Goal: Task Accomplishment & Management: Complete application form

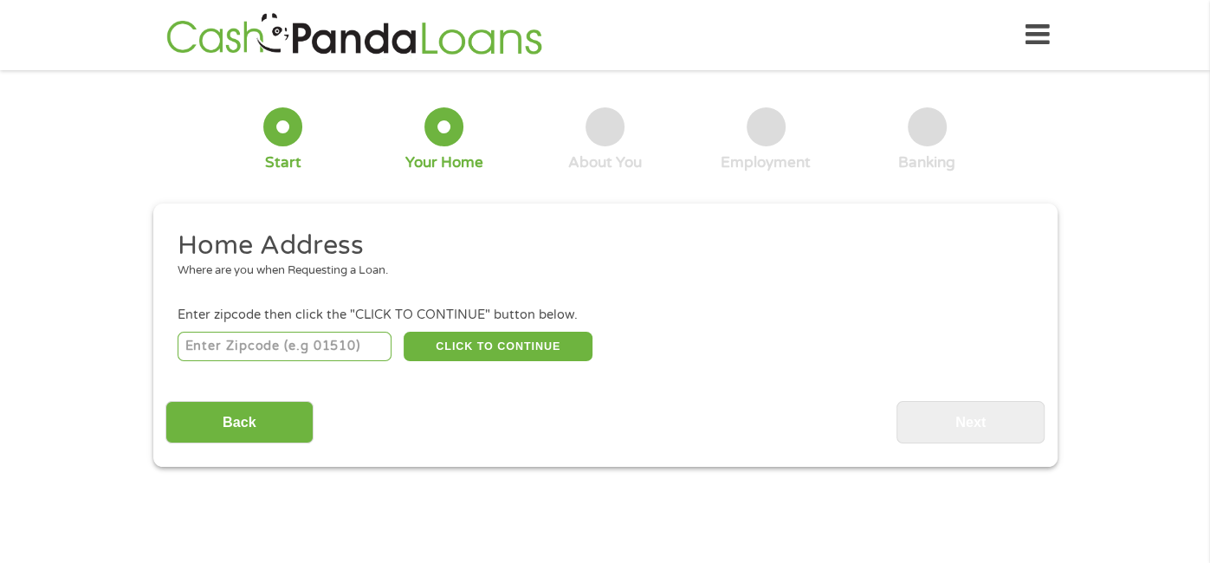
click at [322, 340] on input "number" at bounding box center [285, 346] width 214 height 29
type input "93277"
click at [472, 352] on button "CLICK TO CONTINUE" at bounding box center [498, 346] width 189 height 29
type input "93277"
type input "Visalia"
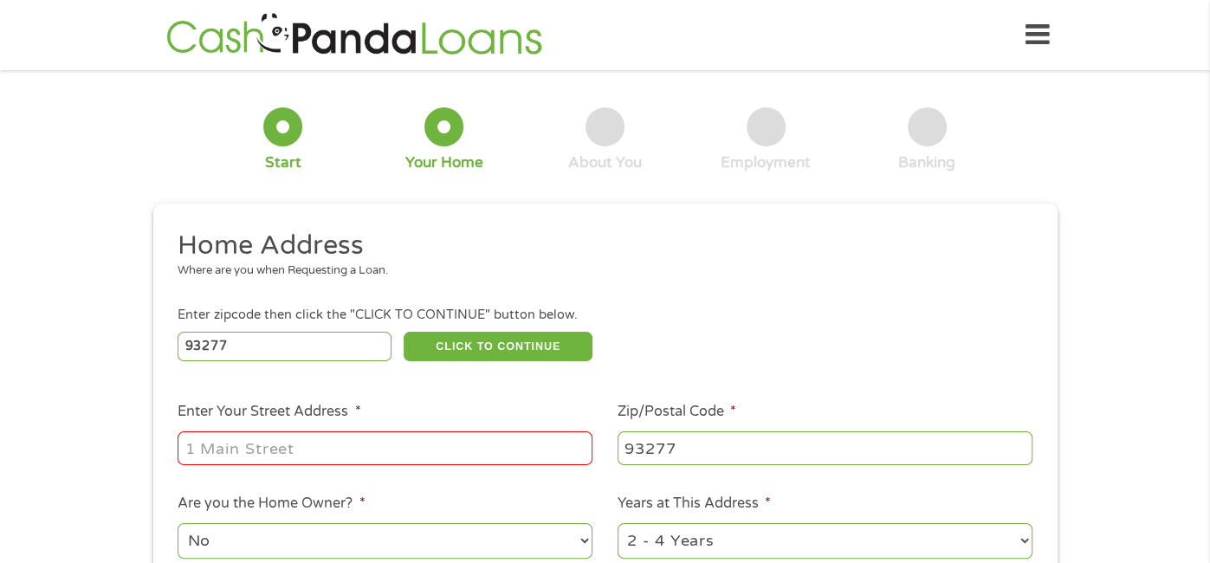
click at [233, 459] on input "Enter Your Street Address *" at bounding box center [385, 447] width 415 height 33
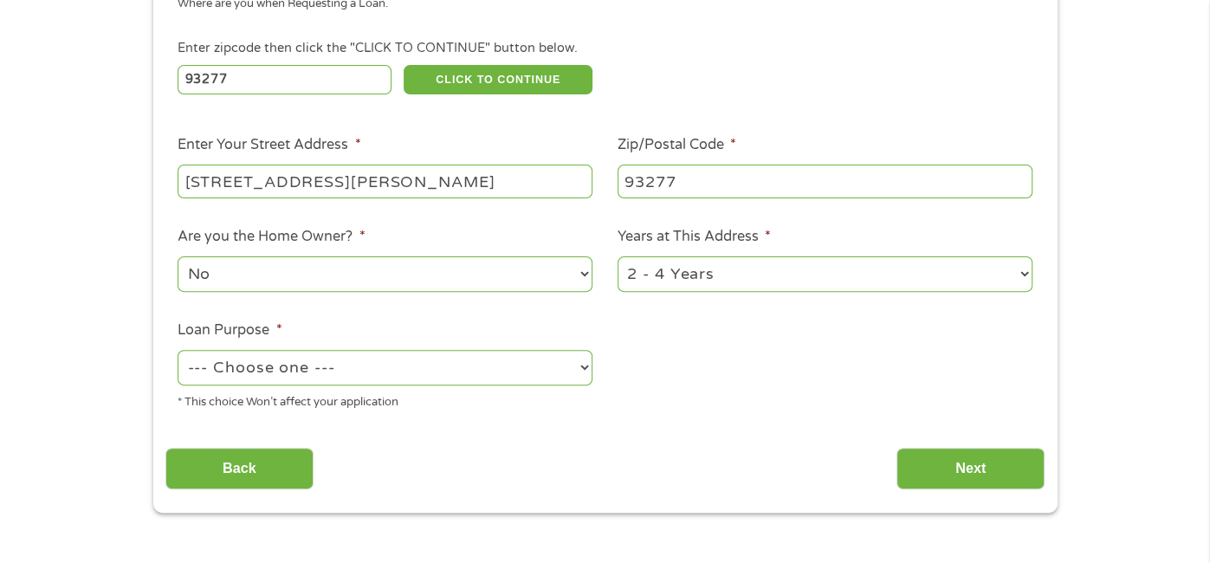
scroll to position [268, 0]
type input "[STREET_ADDRESS][PERSON_NAME]"
click at [773, 288] on select "1 Year or less 1 - 2 Years 2 - 4 Years Over 4 Years" at bounding box center [825, 273] width 415 height 36
select select "60months"
click at [618, 257] on select "1 Year or less 1 - 2 Years 2 - 4 Years Over 4 Years" at bounding box center [825, 273] width 415 height 36
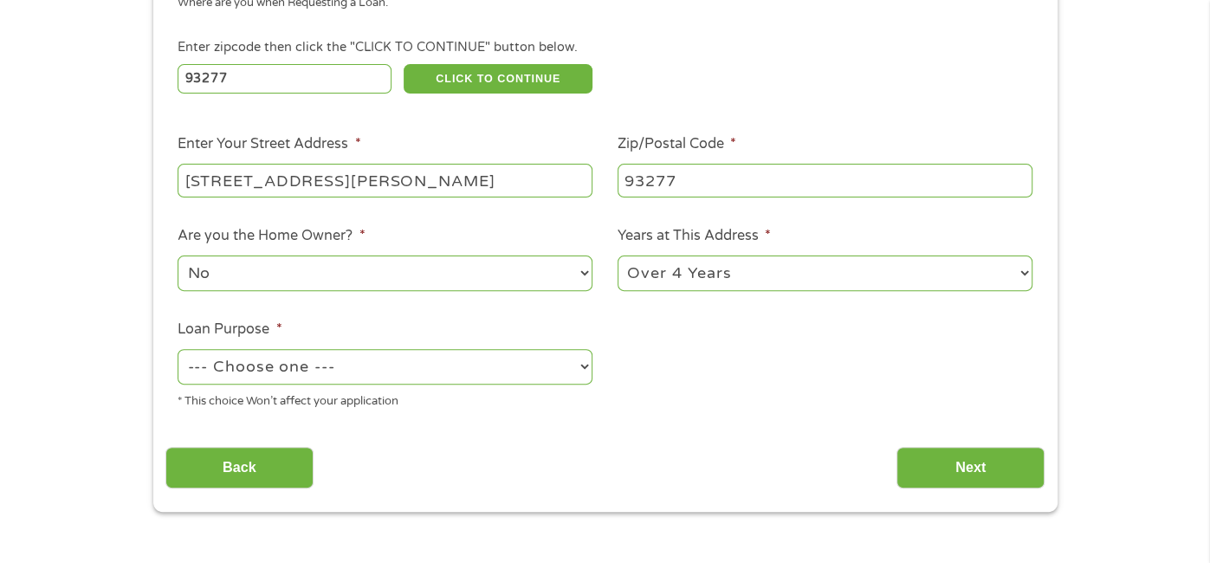
click at [499, 372] on select "--- Choose one --- Pay Bills Debt Consolidation Home Improvement Major Purchase…" at bounding box center [385, 367] width 415 height 36
select select "other"
click at [178, 351] on select "--- Choose one --- Pay Bills Debt Consolidation Home Improvement Major Purchase…" at bounding box center [385, 367] width 415 height 36
click at [943, 473] on input "Next" at bounding box center [970, 468] width 148 height 42
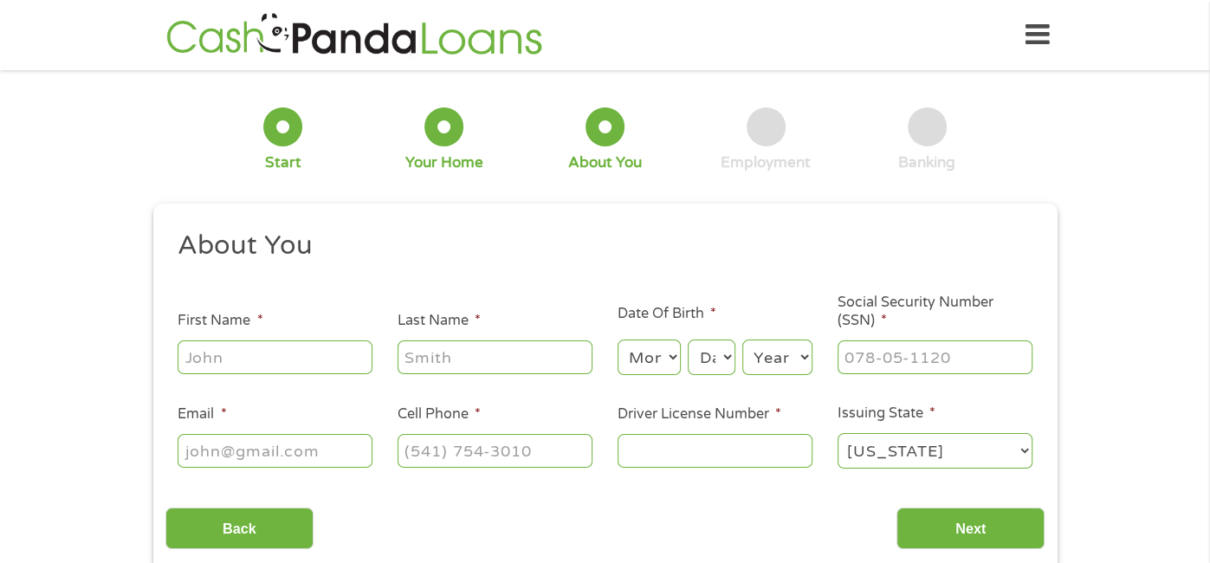
scroll to position [0, 0]
click at [270, 366] on input "First Name *" at bounding box center [275, 356] width 195 height 33
type input "[PERSON_NAME]"
type input "See"
click at [650, 348] on select "Month 1 2 3 4 5 6 7 8 9 10 11 12" at bounding box center [649, 358] width 63 height 36
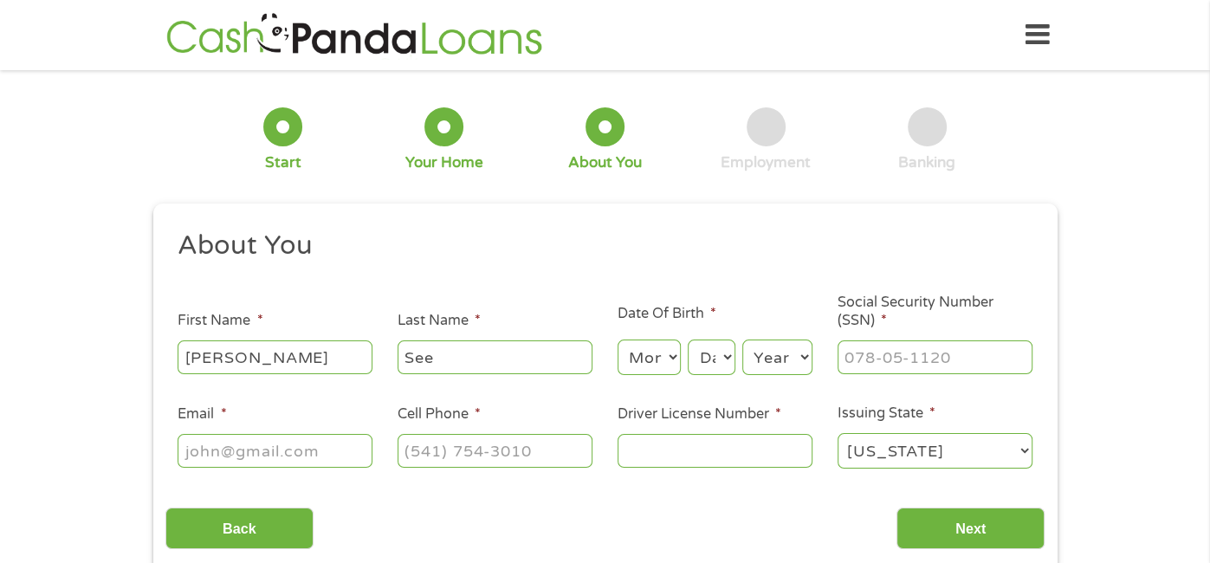
select select "6"
click at [618, 340] on select "Month 1 2 3 4 5 6 7 8 9 10 11 12" at bounding box center [649, 358] width 63 height 36
click at [716, 373] on select "Day 1 2 3 4 5 6 7 8 9 10 11 12 13 14 15 16 17 18 19 20 21 22 23 24 25 26 27 28 …" at bounding box center [711, 358] width 47 height 36
select select "8"
click at [688, 340] on select "Day 1 2 3 4 5 6 7 8 9 10 11 12 13 14 15 16 17 18 19 20 21 22 23 24 25 26 27 28 …" at bounding box center [711, 358] width 47 height 36
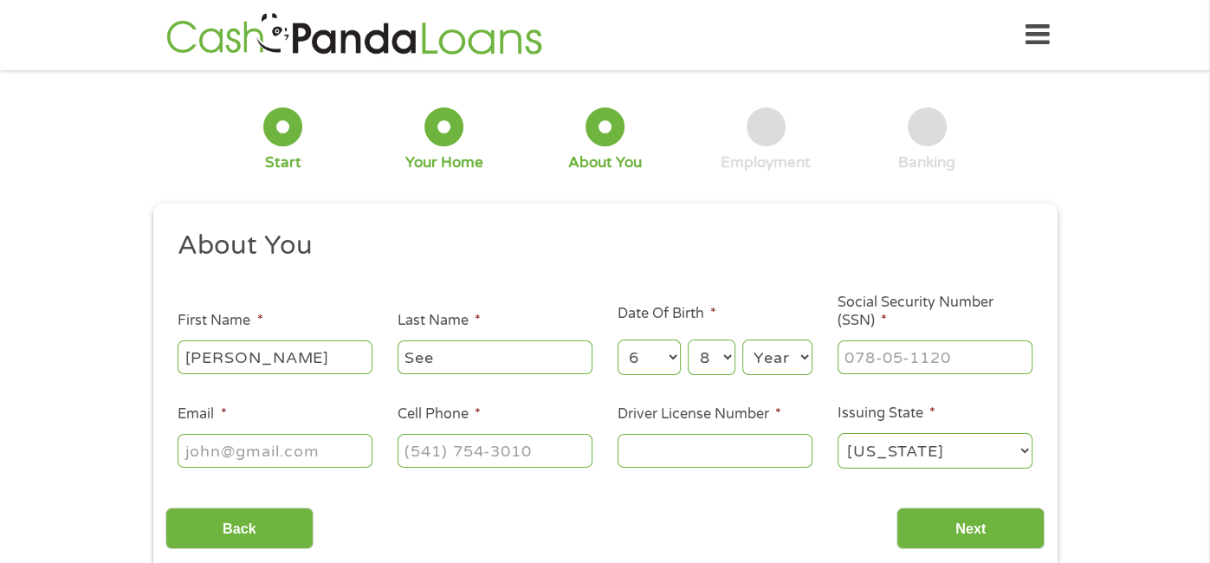
click at [768, 359] on select "Year [DATE] 2006 2005 2004 2003 2002 2001 2000 1999 1998 1997 1996 1995 1994 19…" at bounding box center [777, 358] width 70 height 36
select select "1991"
click at [742, 340] on select "Year [DATE] 2006 2005 2004 2003 2002 2001 2000 1999 1998 1997 1996 1995 1994 19…" at bounding box center [777, 358] width 70 height 36
click at [911, 364] on input "Social Security Number (SSN) *" at bounding box center [934, 356] width 195 height 33
type input "621-46-5490"
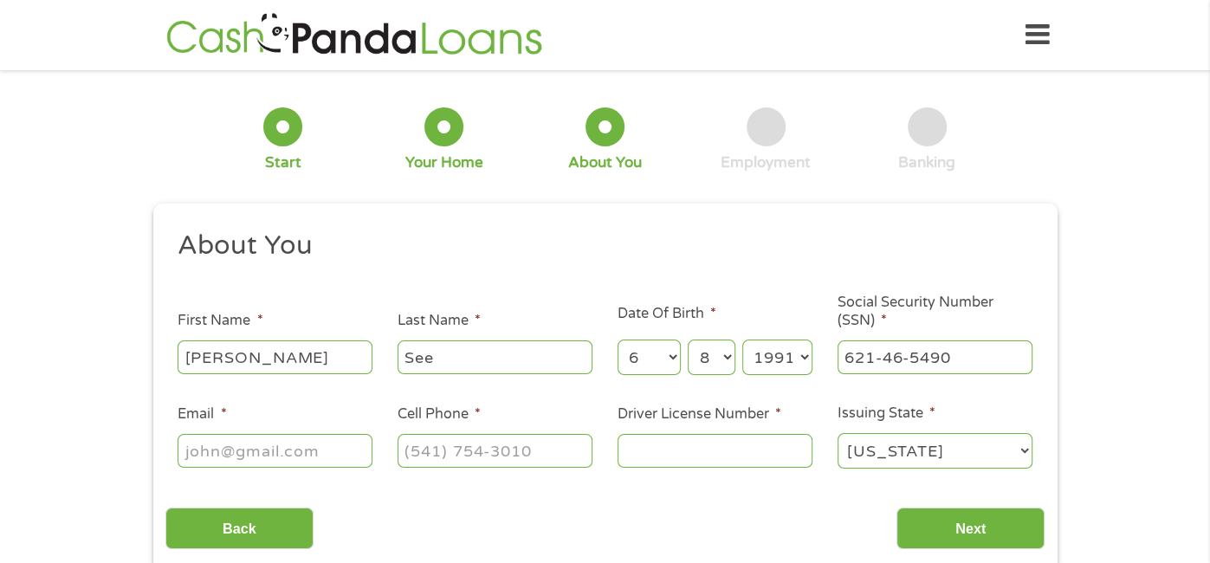
click at [295, 451] on input "Email *" at bounding box center [275, 450] width 195 height 33
type input "[EMAIL_ADDRESS][DOMAIN_NAME]"
type input "[PHONE_NUMBER]"
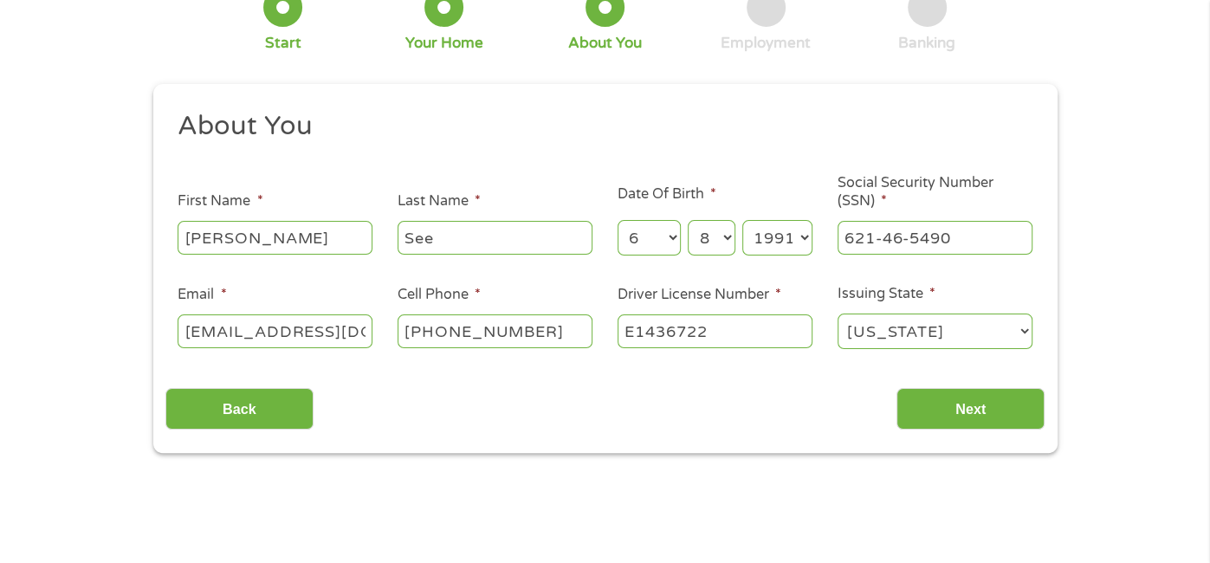
scroll to position [129, 0]
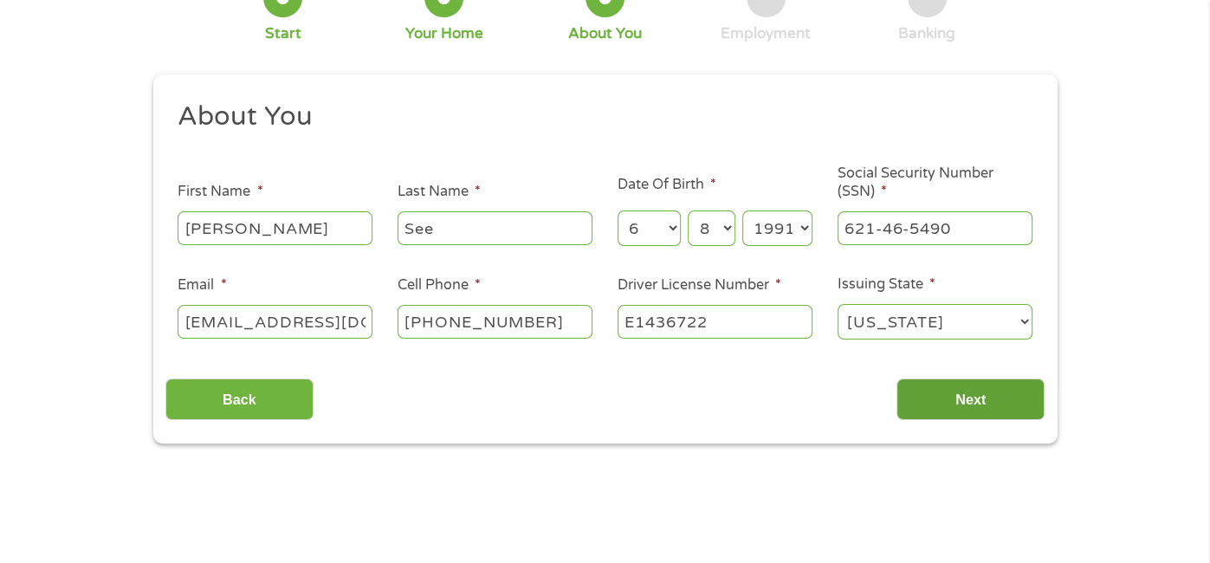
type input "E1436722"
click at [967, 411] on input "Next" at bounding box center [970, 399] width 148 height 42
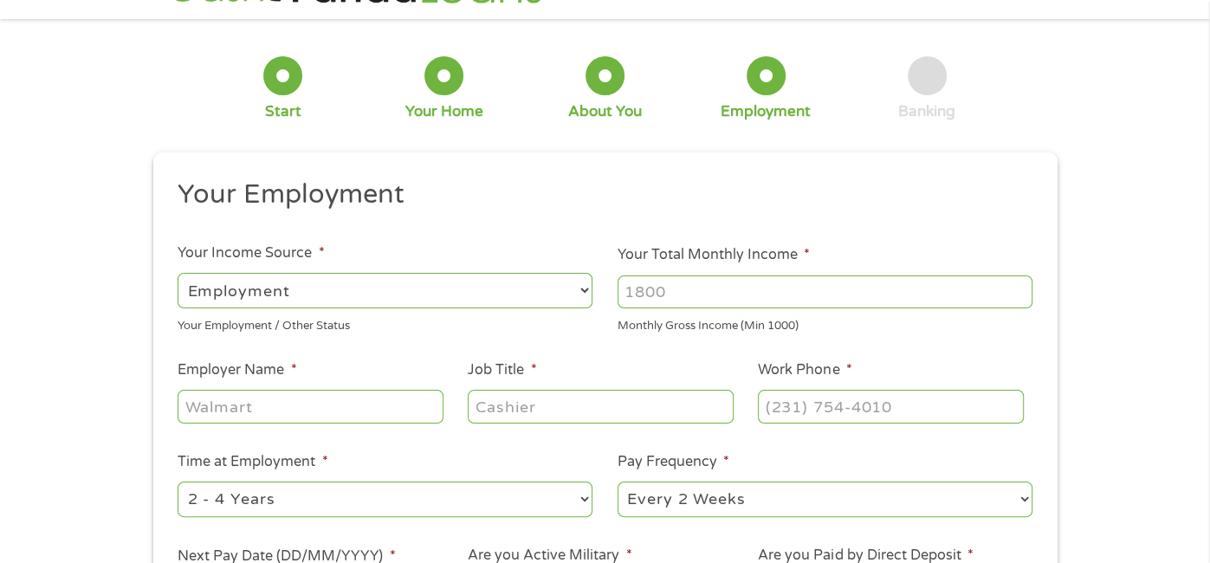
scroll to position [0, 0]
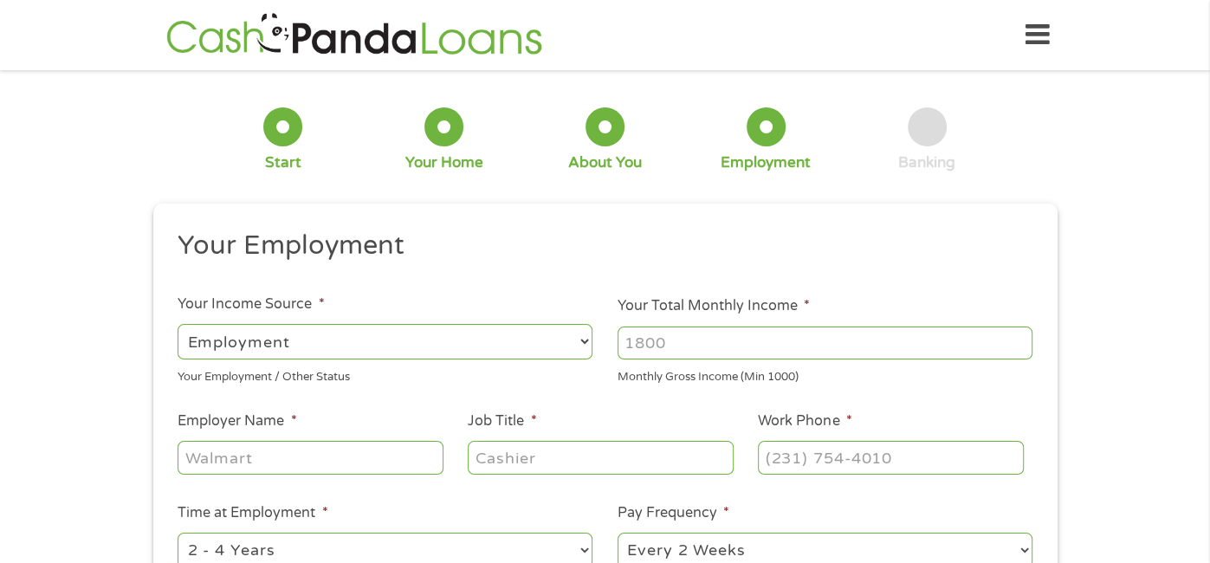
click at [546, 340] on select "--- Choose one --- Employment [DEMOGRAPHIC_DATA] Benefits" at bounding box center [385, 342] width 415 height 36
select select "benefits"
click at [178, 324] on select "--- Choose one --- Employment [DEMOGRAPHIC_DATA] Benefits" at bounding box center [385, 342] width 415 height 36
type input "Other"
type input "[PHONE_NUMBER]"
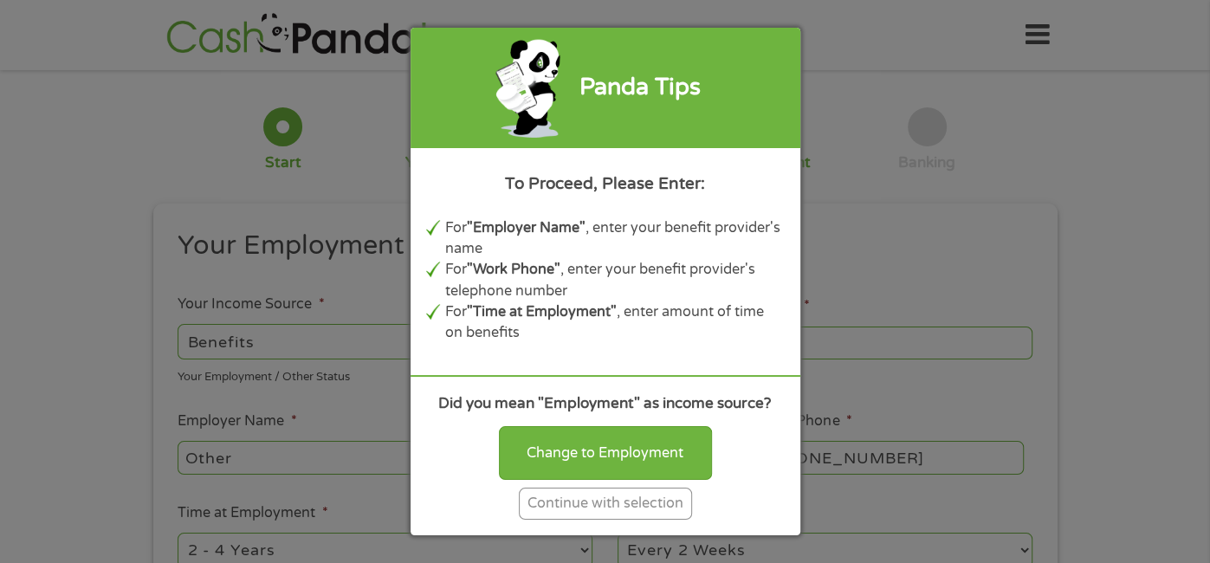
click at [578, 505] on div "Continue with selection" at bounding box center [605, 504] width 173 height 32
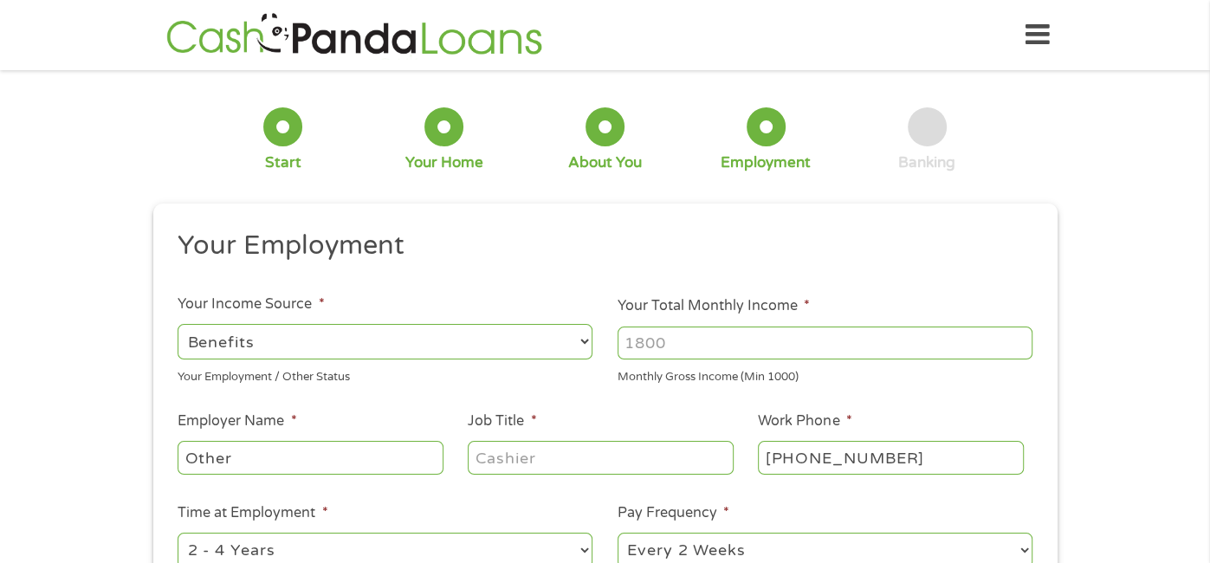
click at [729, 348] on input "Your Total Monthly Income *" at bounding box center [825, 343] width 415 height 33
type input "676"
click at [385, 456] on input "Other" at bounding box center [310, 457] width 265 height 33
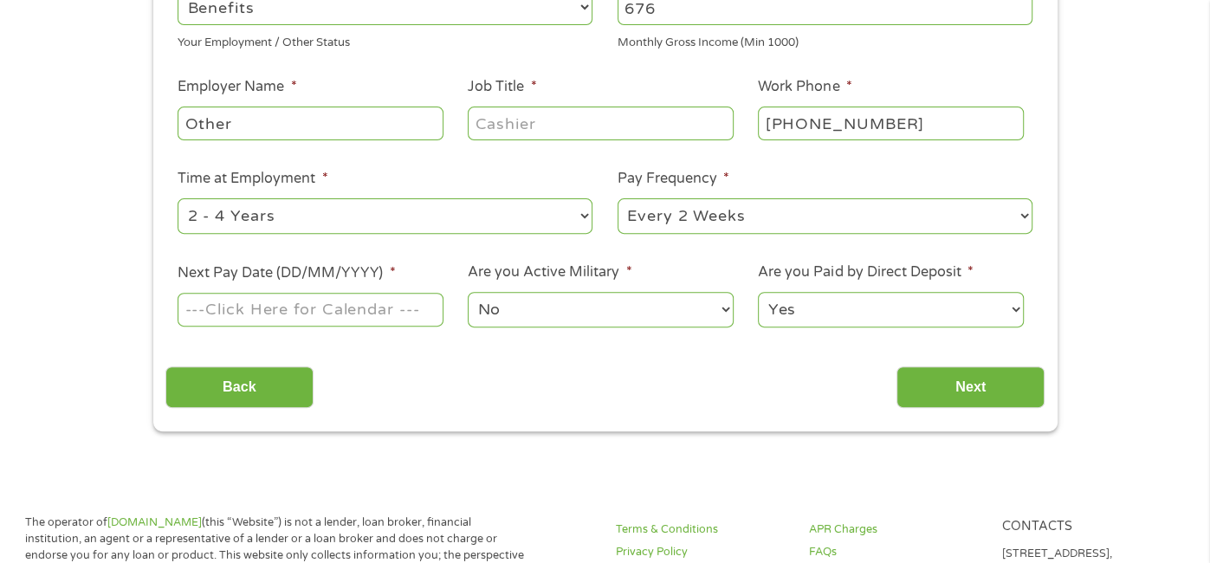
scroll to position [333, 0]
click at [837, 231] on select "--- Choose one --- Every 2 Weeks Every Week Monthly Semi-Monthly" at bounding box center [825, 217] width 415 height 36
select select "monthly"
click at [618, 199] on select "--- Choose one --- Every 2 Weeks Every Week Monthly Semi-Monthly" at bounding box center [825, 217] width 415 height 36
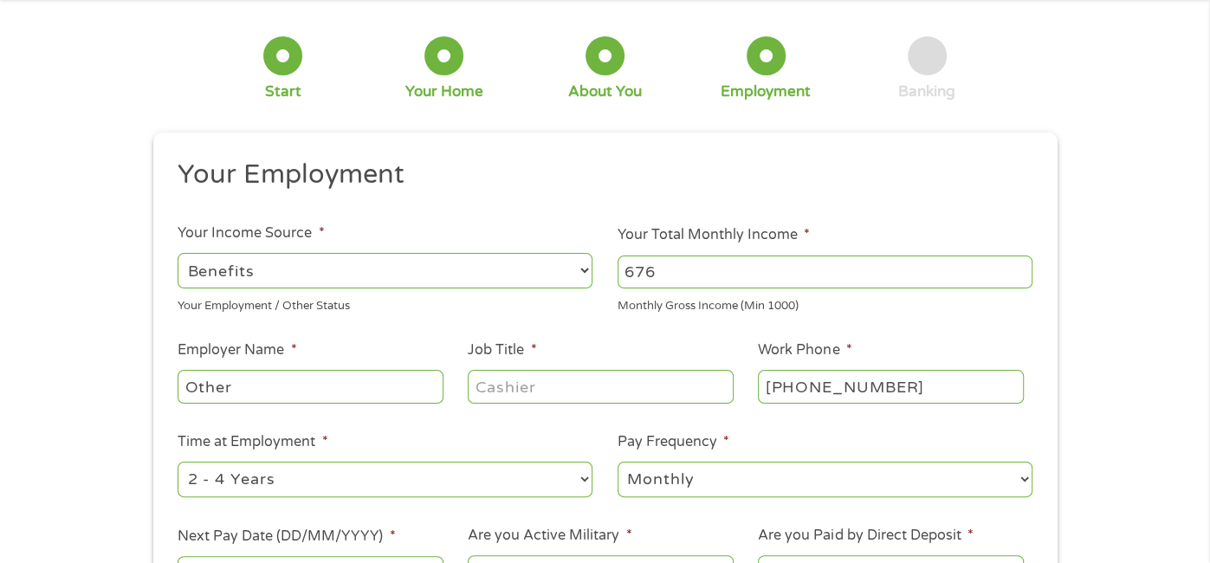
scroll to position [74, 0]
